Goal: Information Seeking & Learning: Learn about a topic

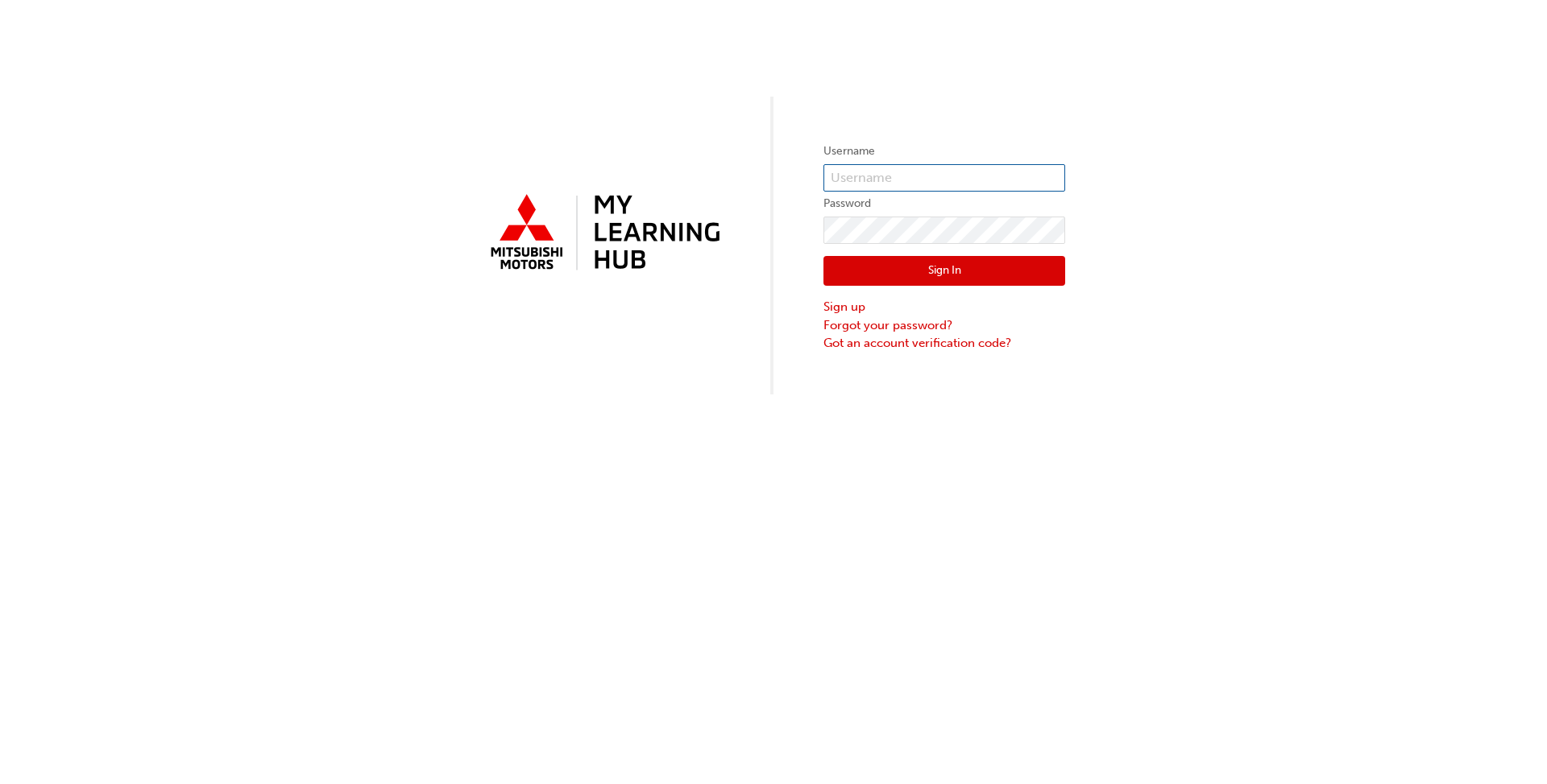
type input "0005512830"
click at [978, 267] on button "Sign In" at bounding box center [944, 271] width 242 height 30
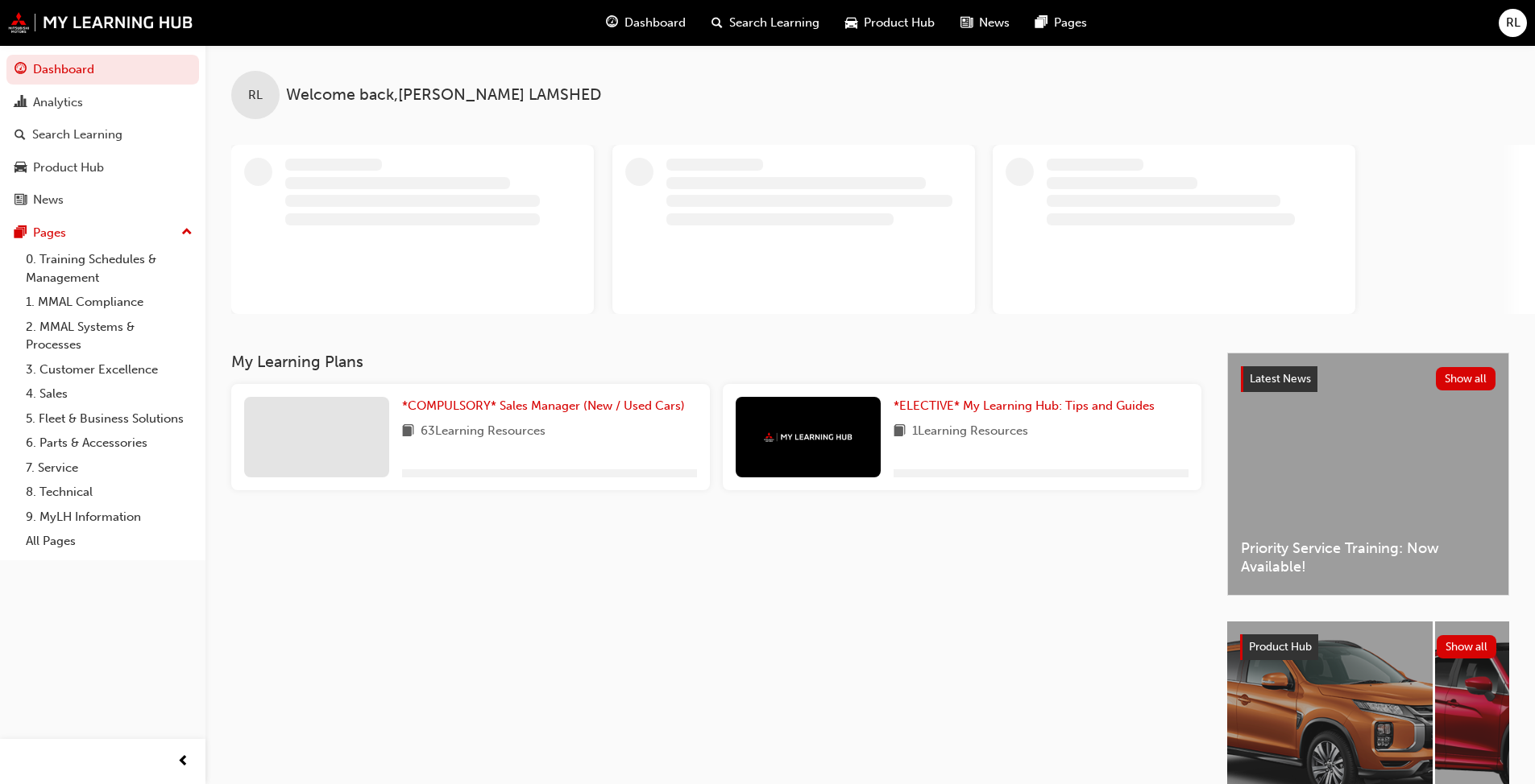
click at [522, 424] on div "My Learning Plans *COMPULSORY* Sales Manager (New / Used Cars) 63 Learning Reso…" at bounding box center [729, 428] width 996 height 151
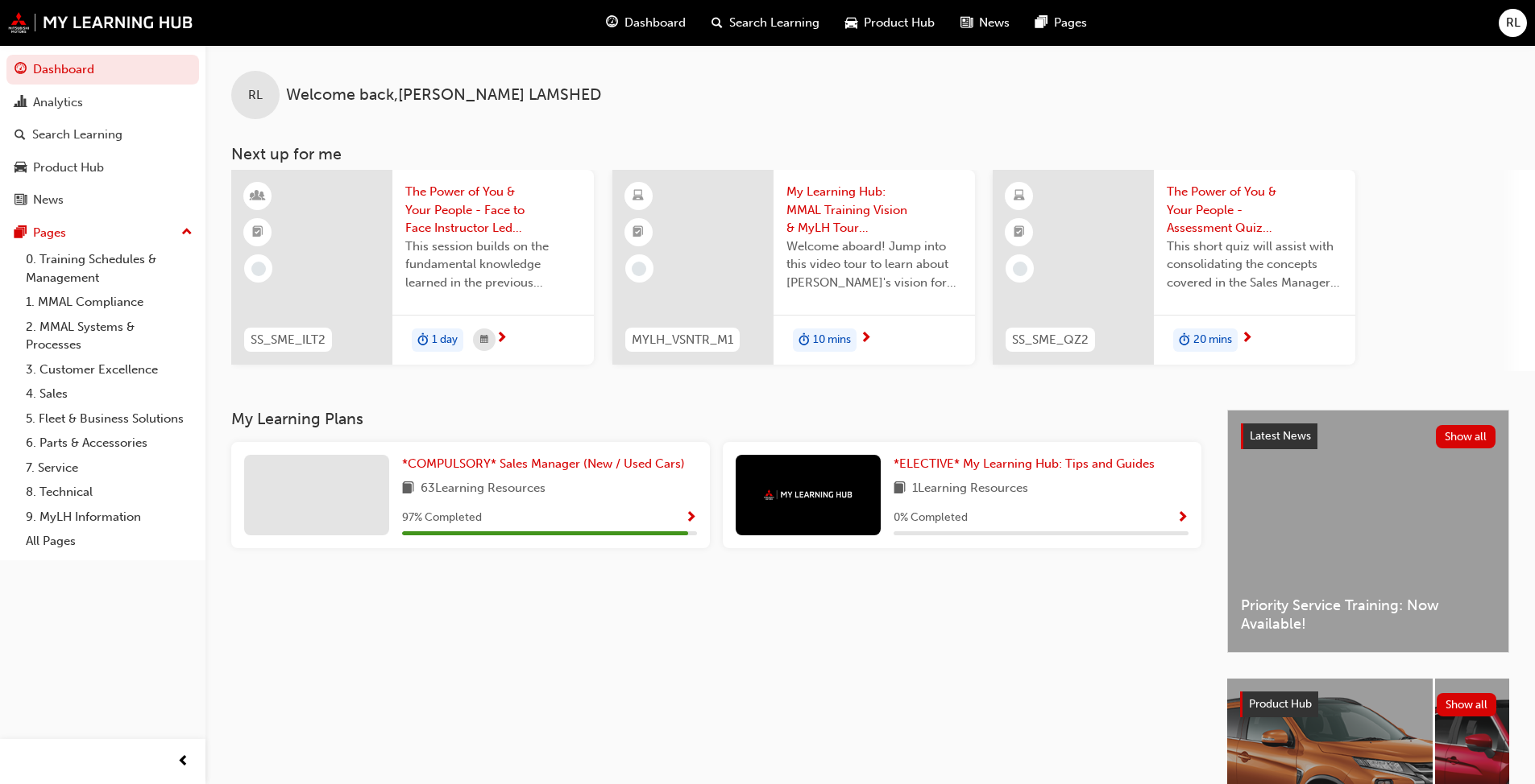
click at [511, 494] on span "63 Learning Resources" at bounding box center [482, 489] width 125 height 20
click at [524, 464] on span "*COMPULSORY* Sales Manager (New / Used Cars)" at bounding box center [544, 463] width 283 height 15
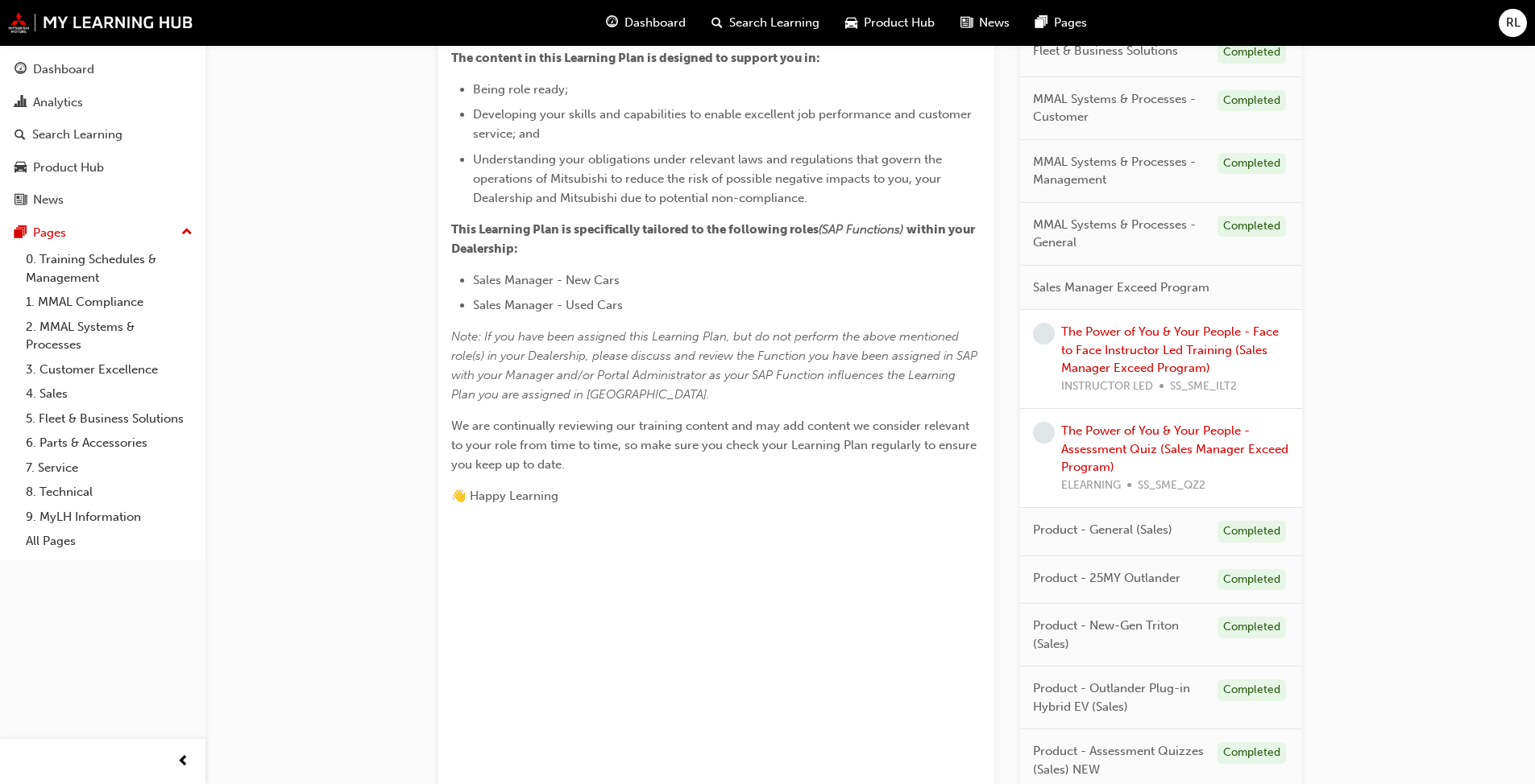
scroll to position [483, 0]
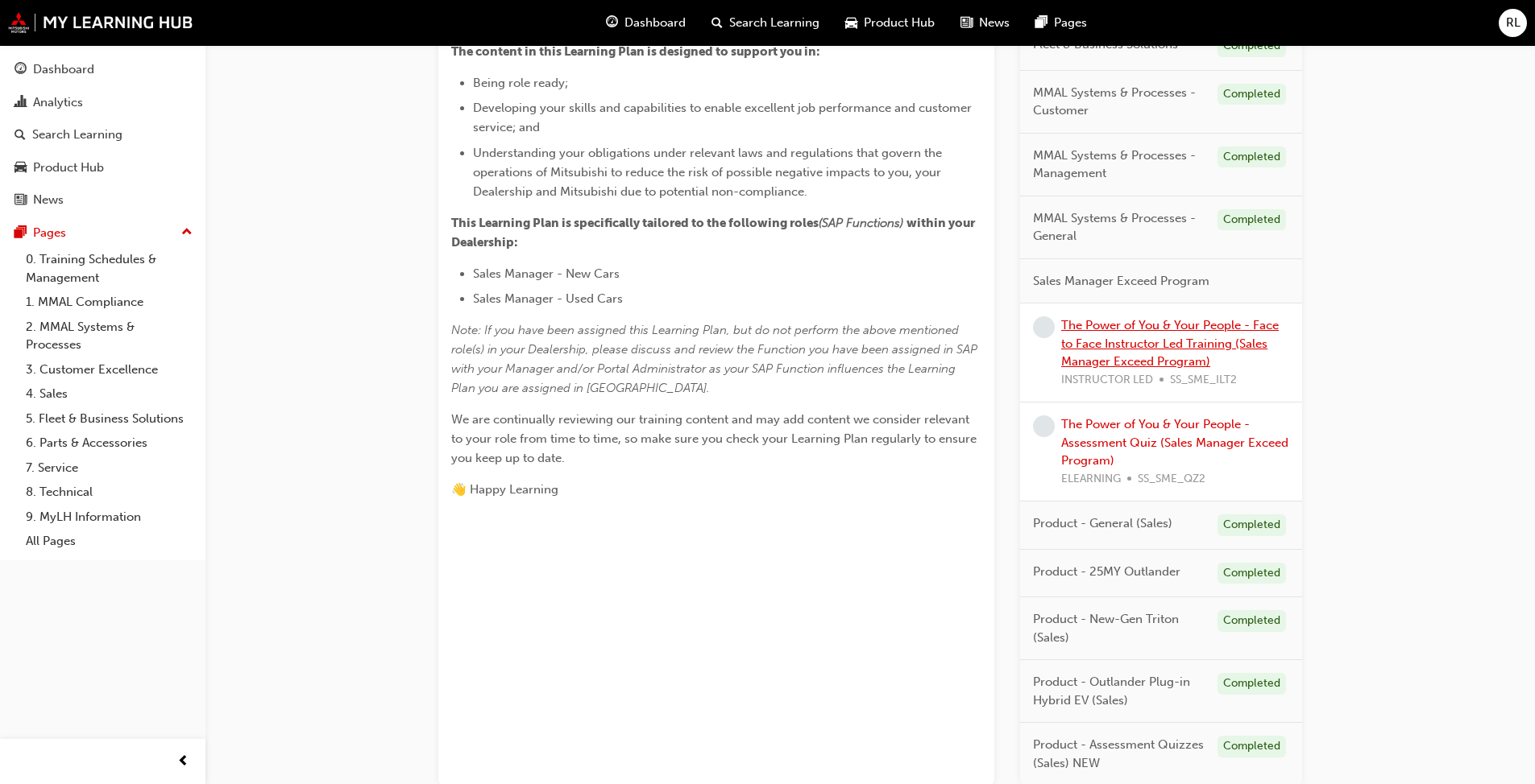
click at [1153, 349] on link "The Power of You & Your People - Face to Face Instructor Led Training (Sales Ma…" at bounding box center [1170, 343] width 217 height 51
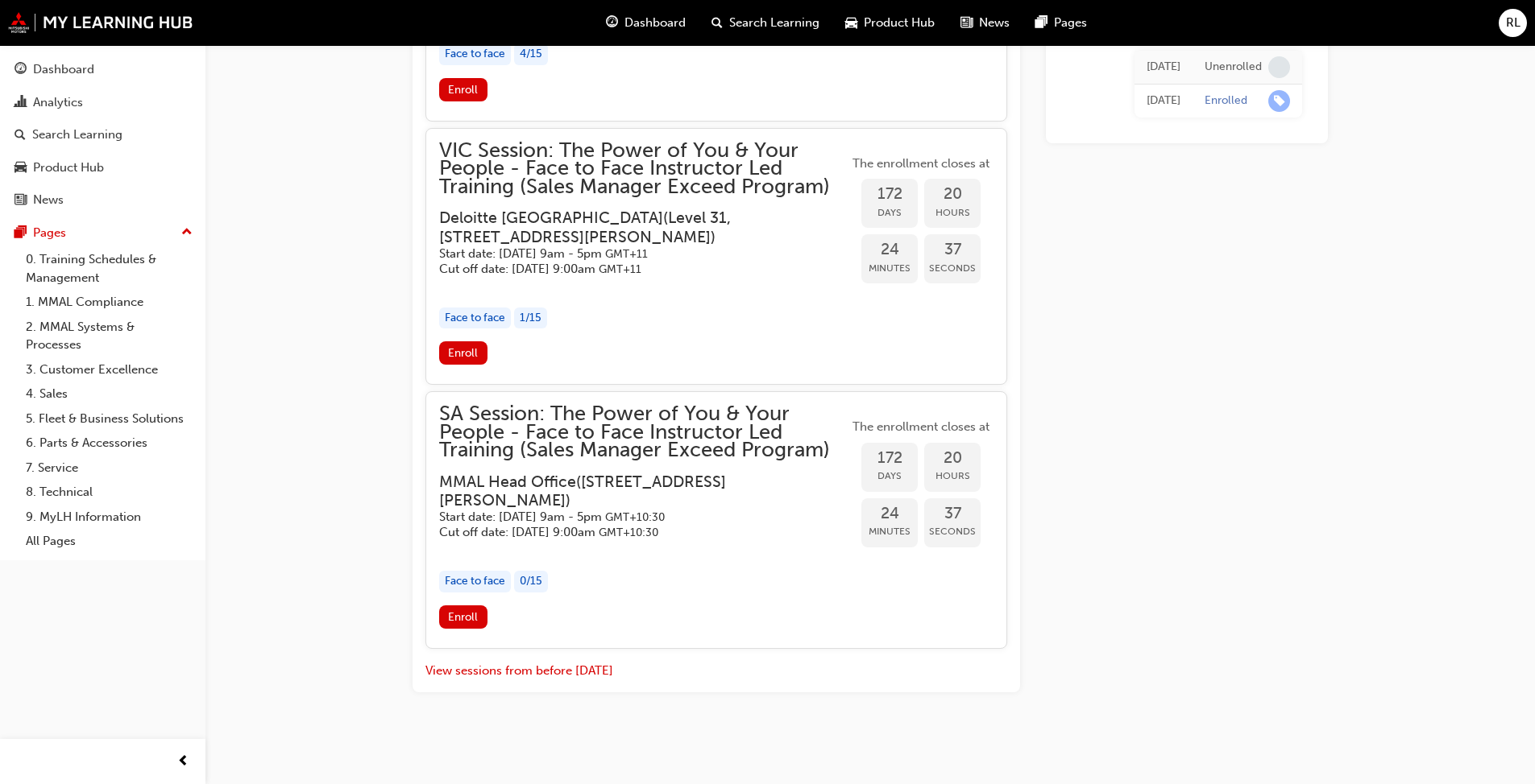
scroll to position [2081, 0]
